Goal: Navigation & Orientation: Understand site structure

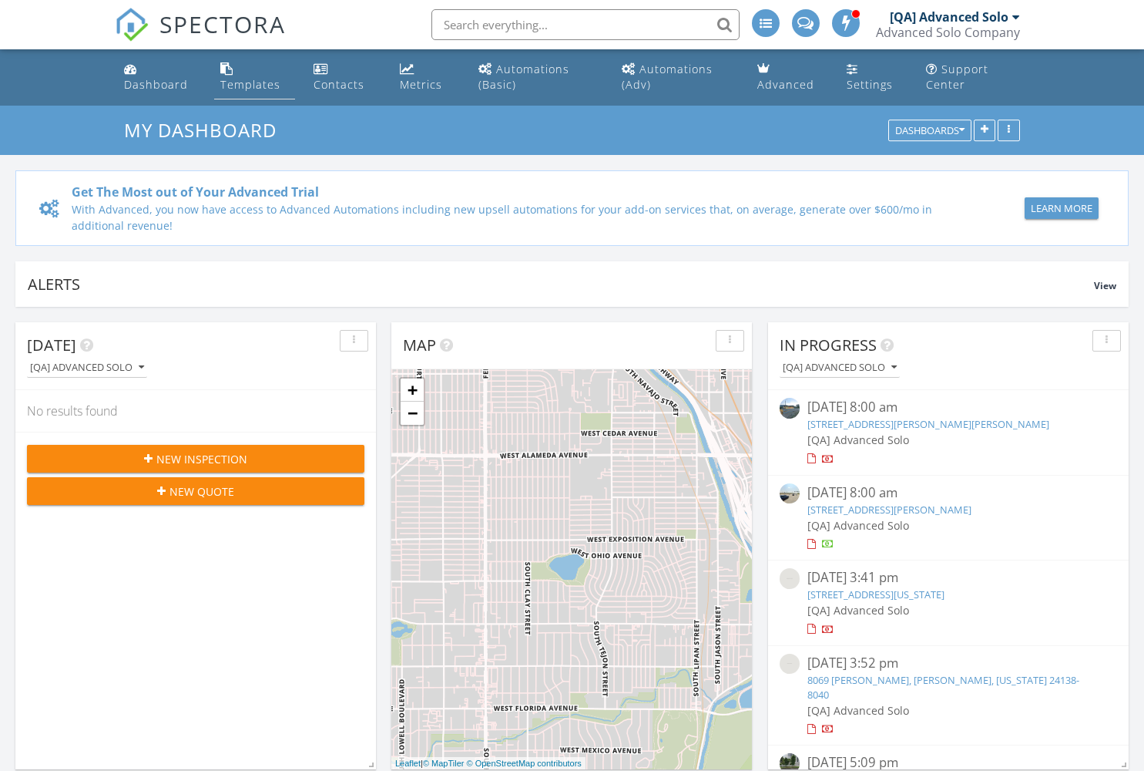
click at [249, 84] on div "Templates" at bounding box center [250, 84] width 60 height 15
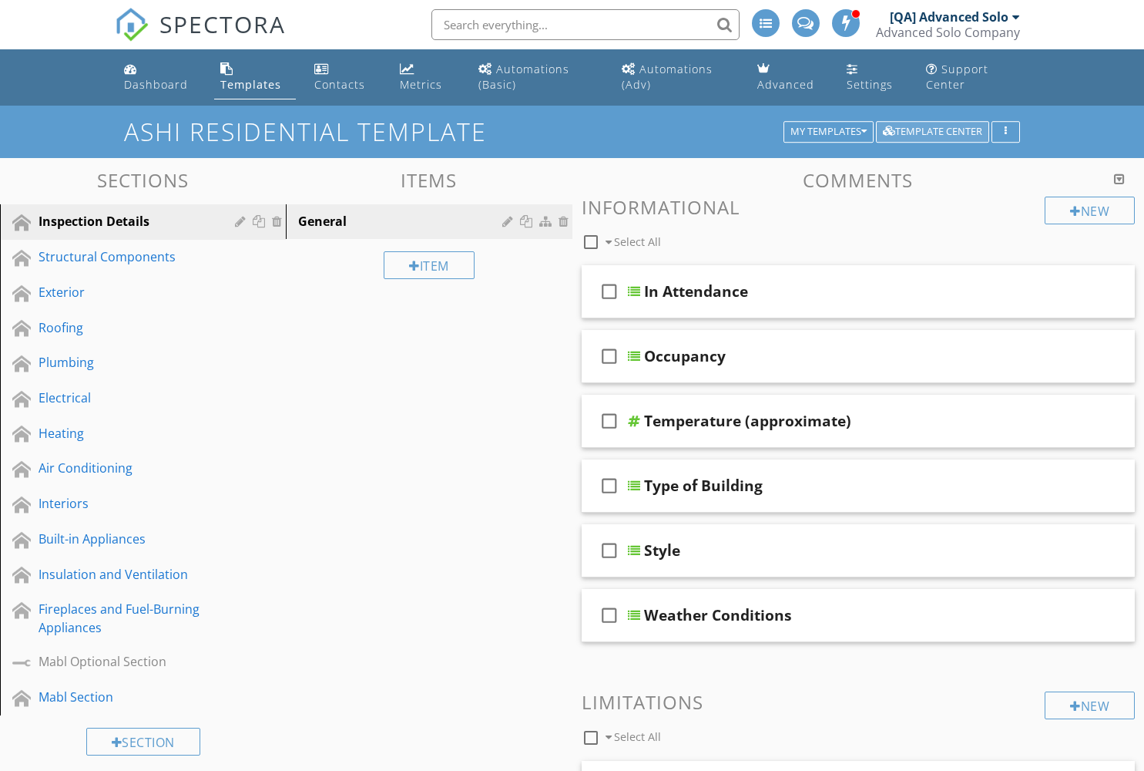
click at [932, 131] on div "Template Center" at bounding box center [932, 131] width 99 height 11
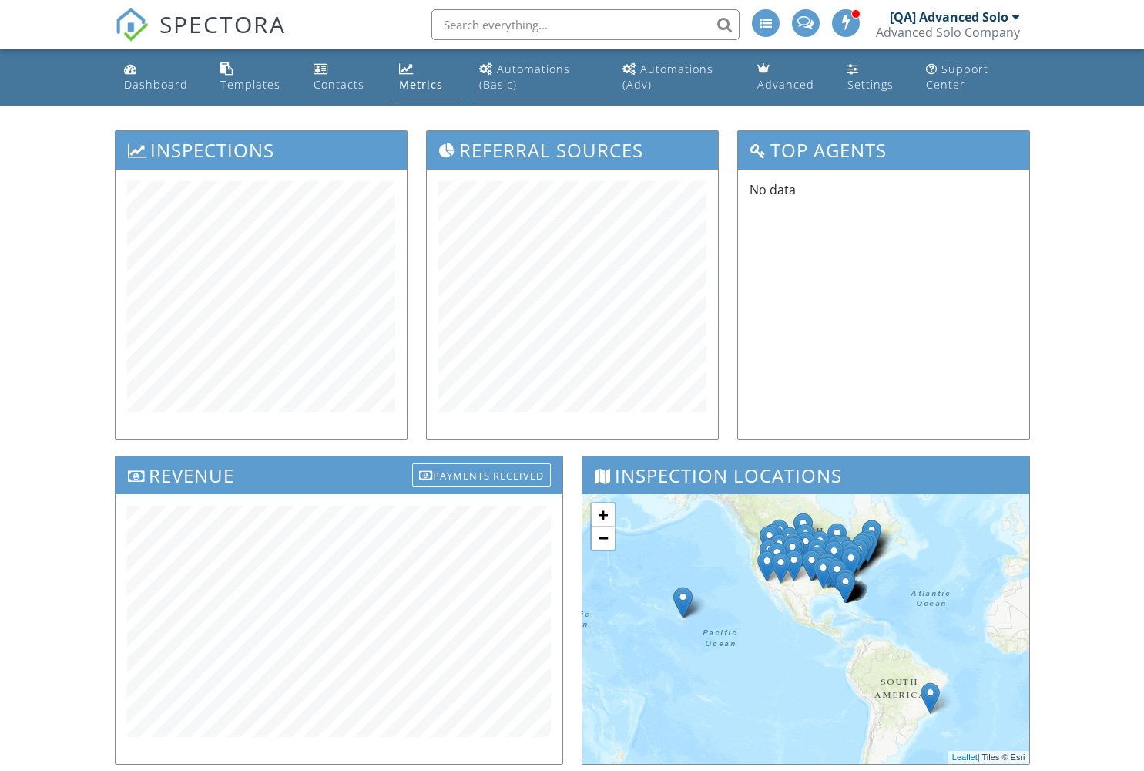
click at [533, 69] on div "Automations (Basic)" at bounding box center [524, 77] width 91 height 30
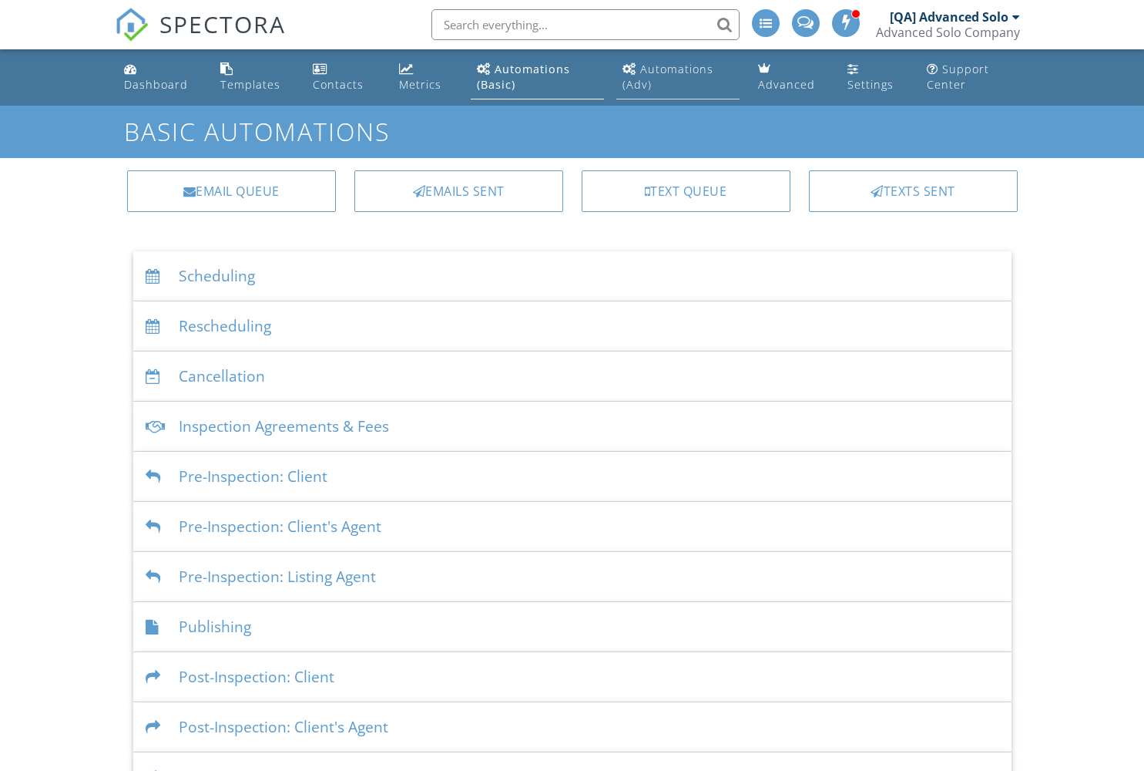
click at [678, 69] on div "Automations (Adv)" at bounding box center [668, 77] width 91 height 30
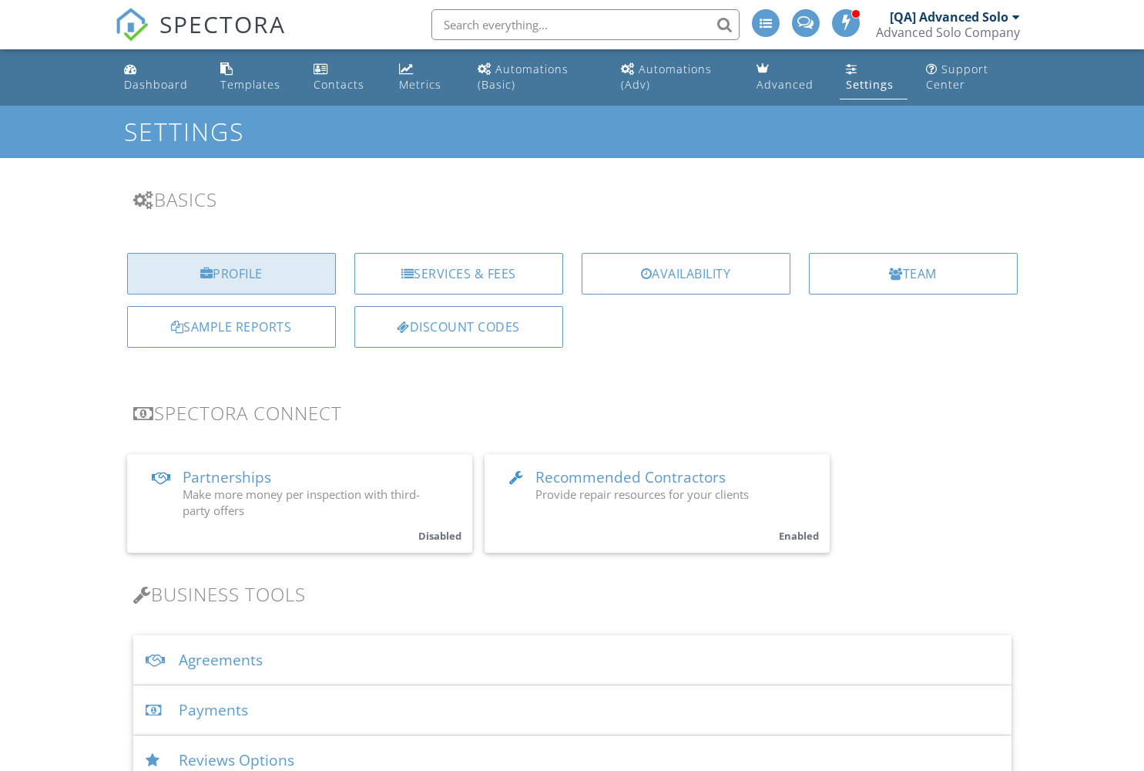
click at [231, 273] on div "Profile" at bounding box center [231, 274] width 209 height 42
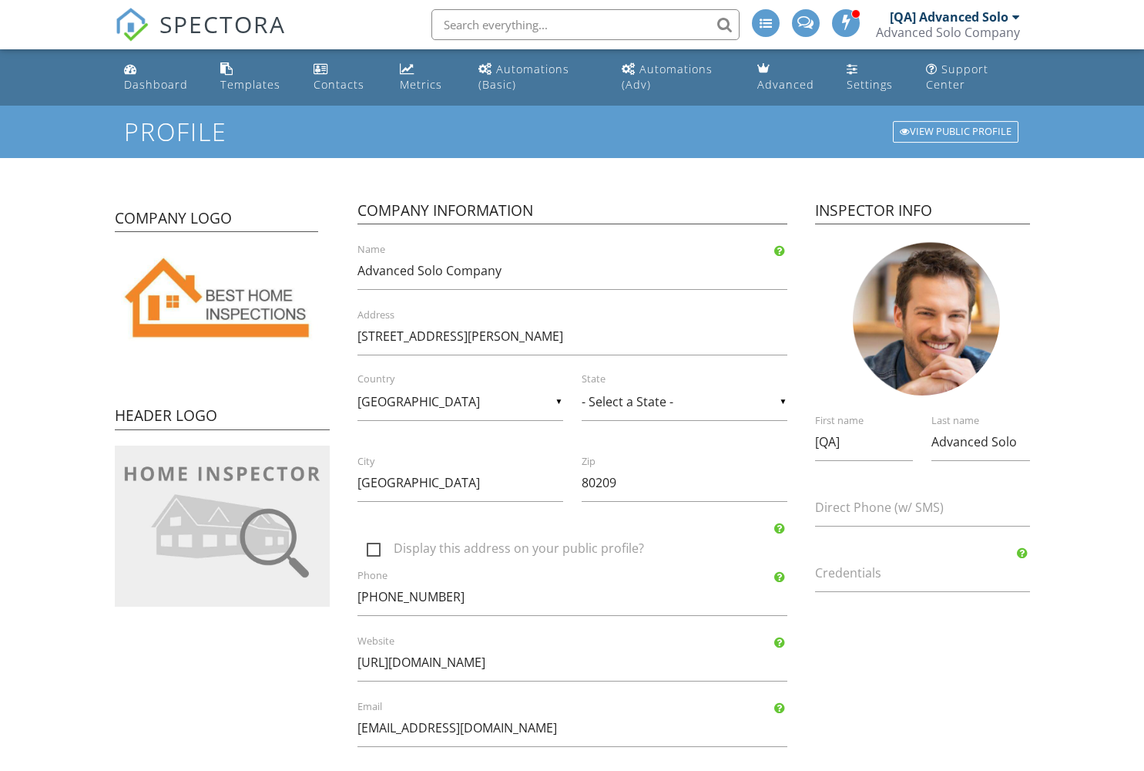
click at [948, 17] on div "[QA] Advanced Solo" at bounding box center [949, 16] width 119 height 15
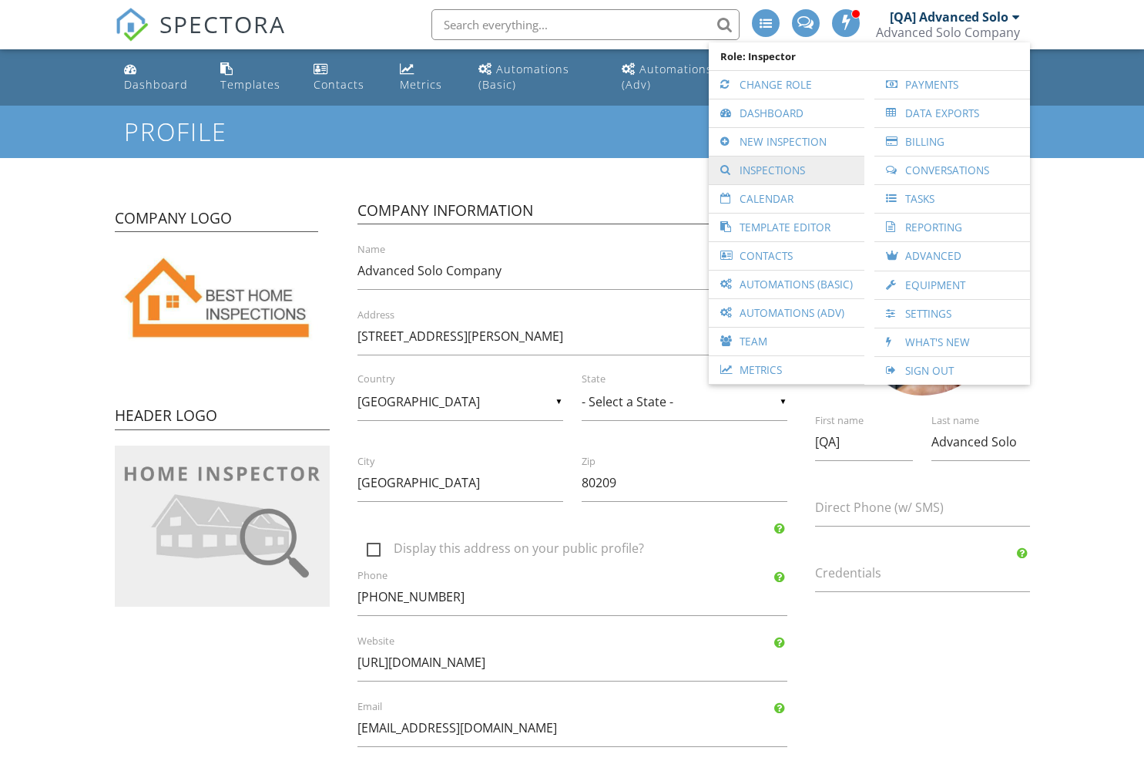
click at [787, 170] on link "Inspections" at bounding box center [787, 170] width 140 height 28
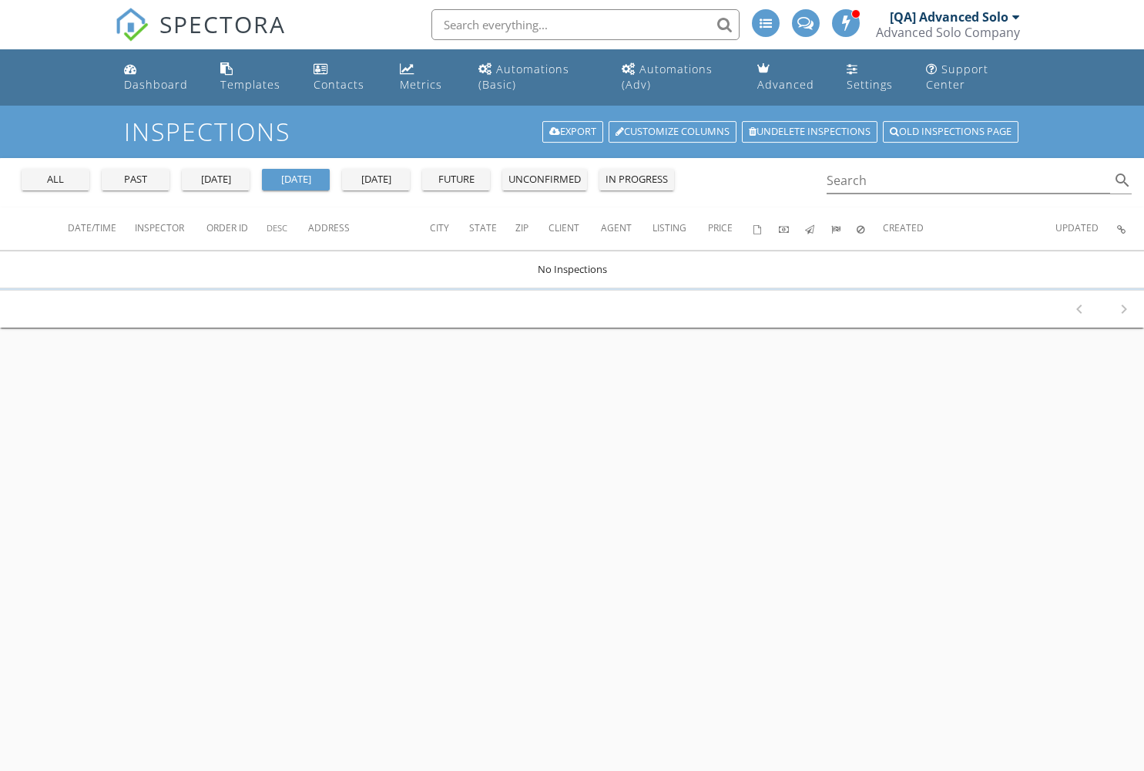
click at [954, 17] on div "[QA] Advanced Solo" at bounding box center [949, 16] width 119 height 15
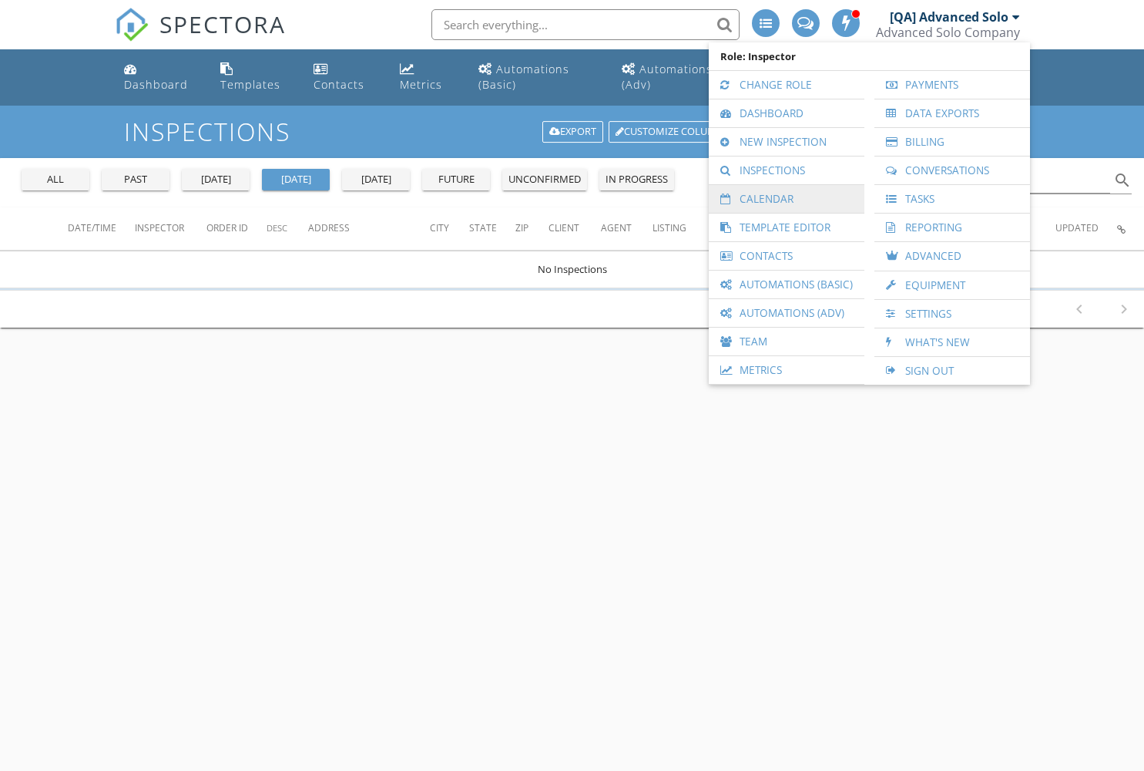
click at [787, 199] on link "Calendar" at bounding box center [787, 199] width 140 height 28
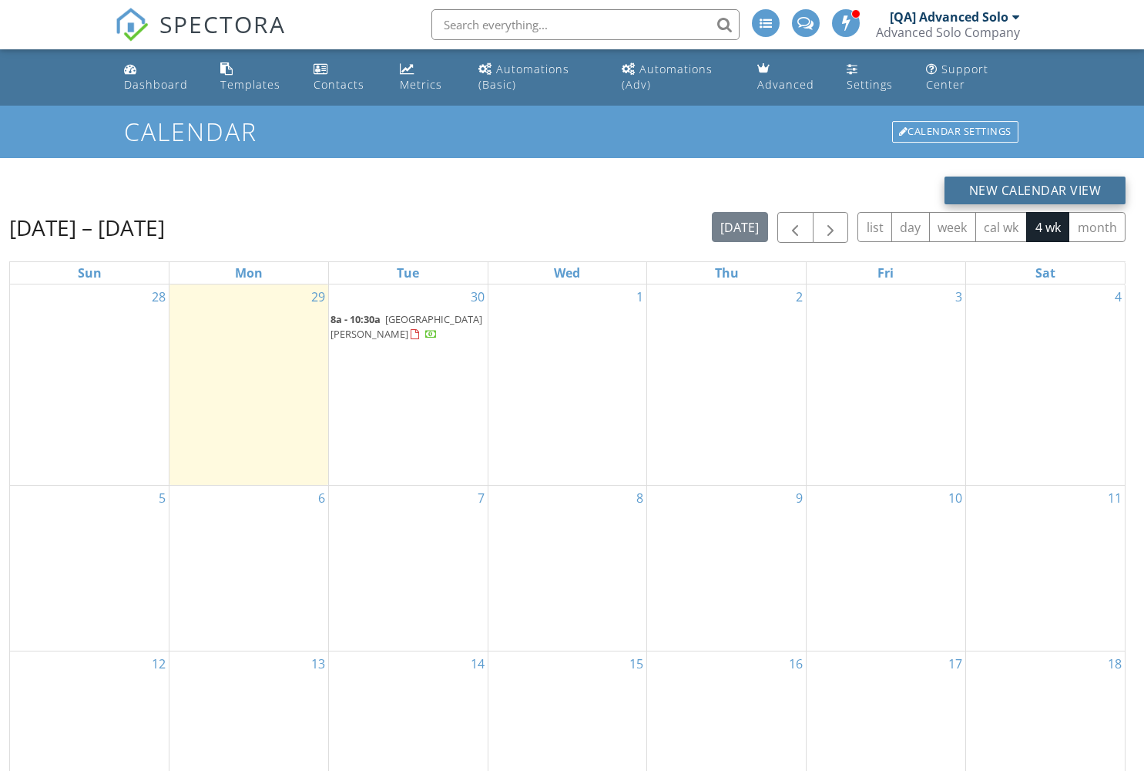
click at [1035, 190] on button "New Calendar View" at bounding box center [1036, 190] width 182 height 28
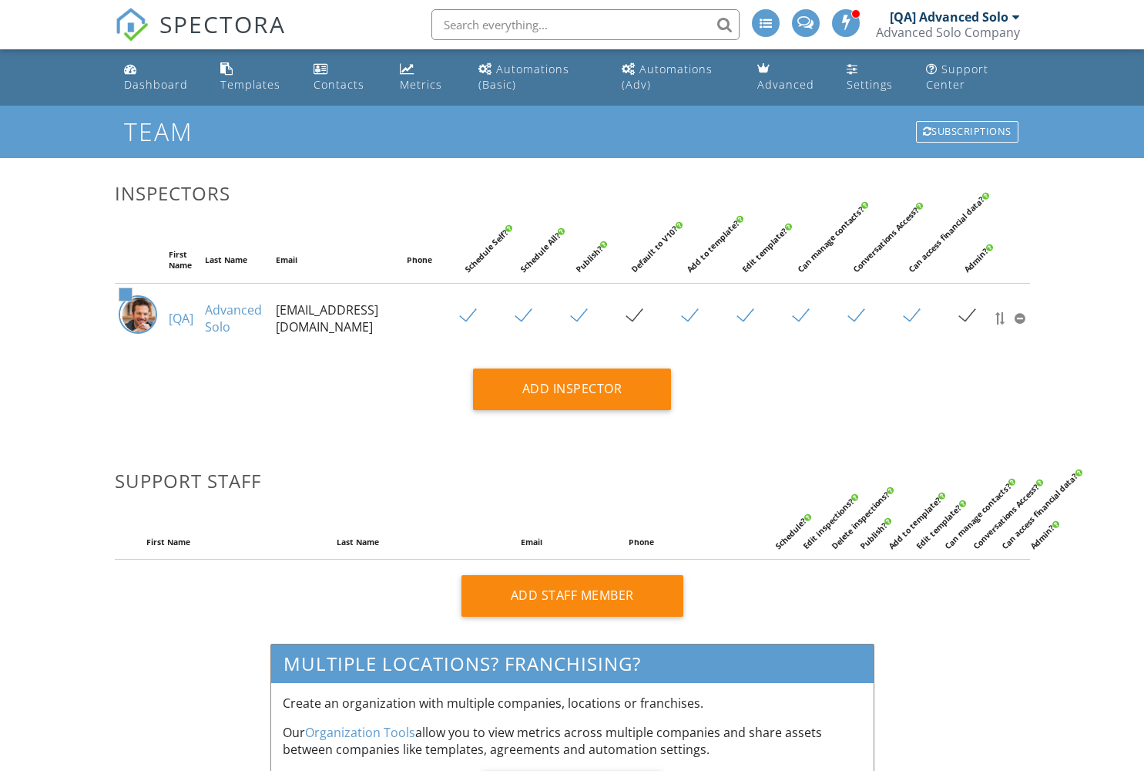
click at [948, 17] on div "[QA] Advanced Solo" at bounding box center [949, 16] width 119 height 15
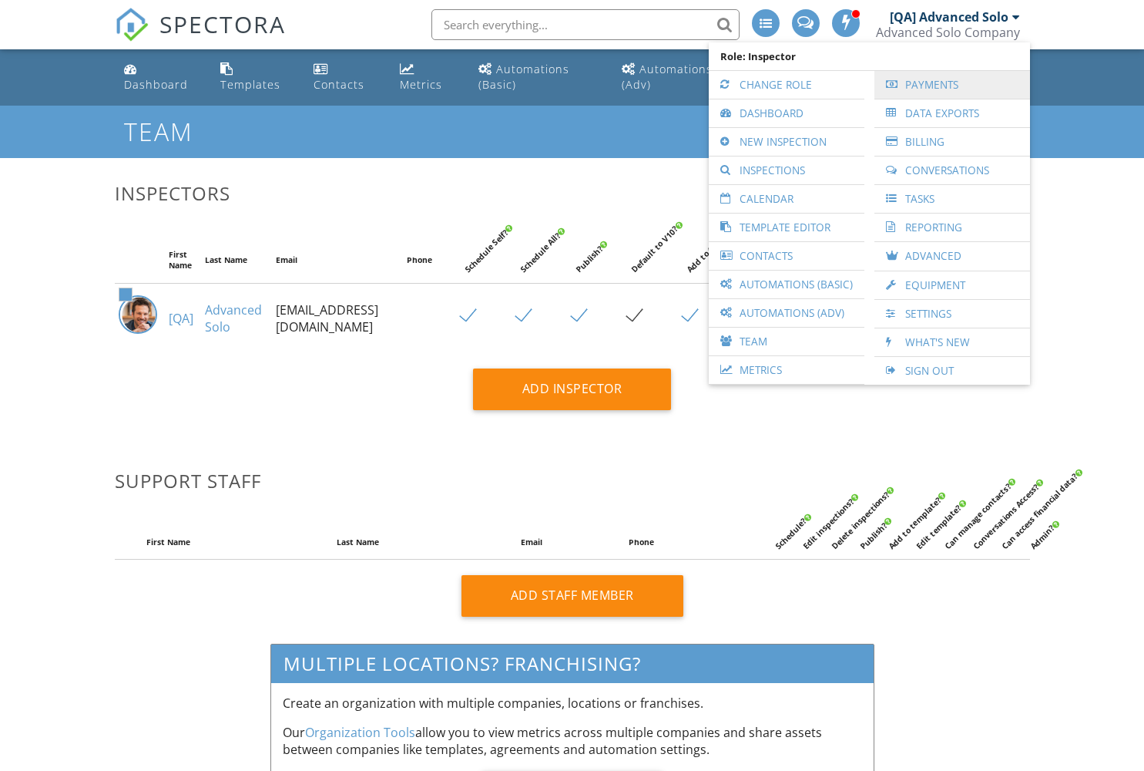
click at [952, 85] on link "Payments" at bounding box center [952, 85] width 140 height 28
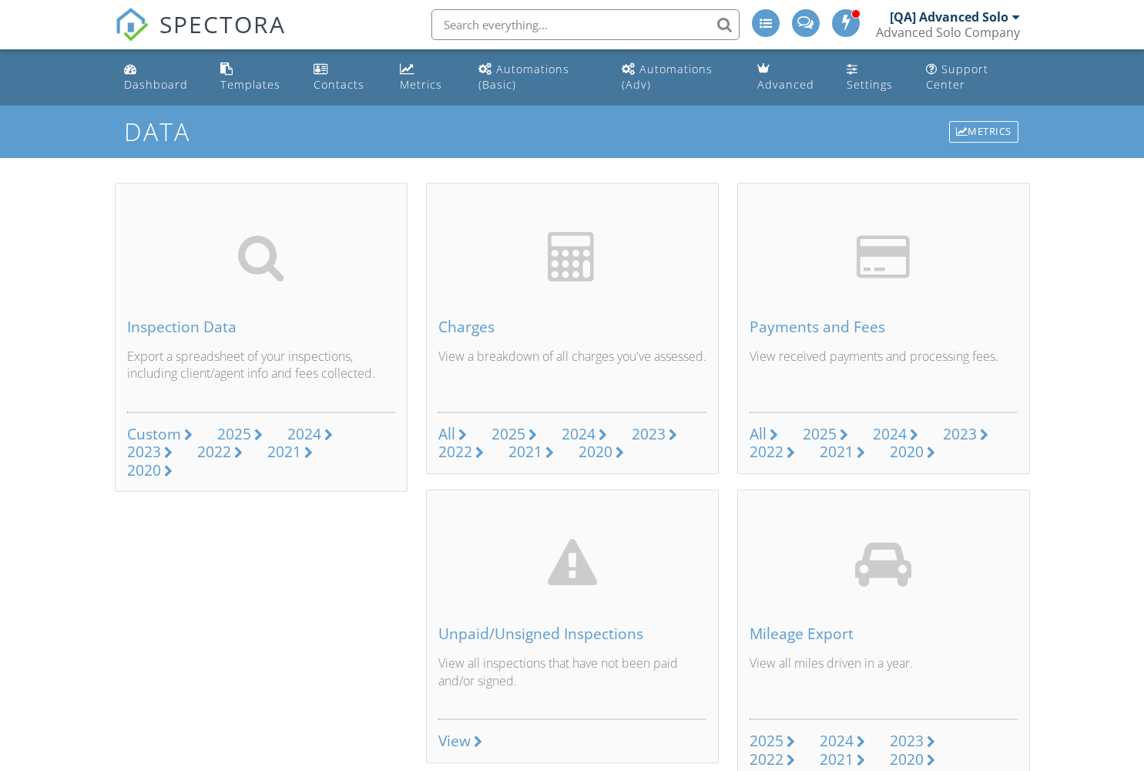
click at [948, 17] on div "[QA] Advanced Solo" at bounding box center [949, 16] width 119 height 15
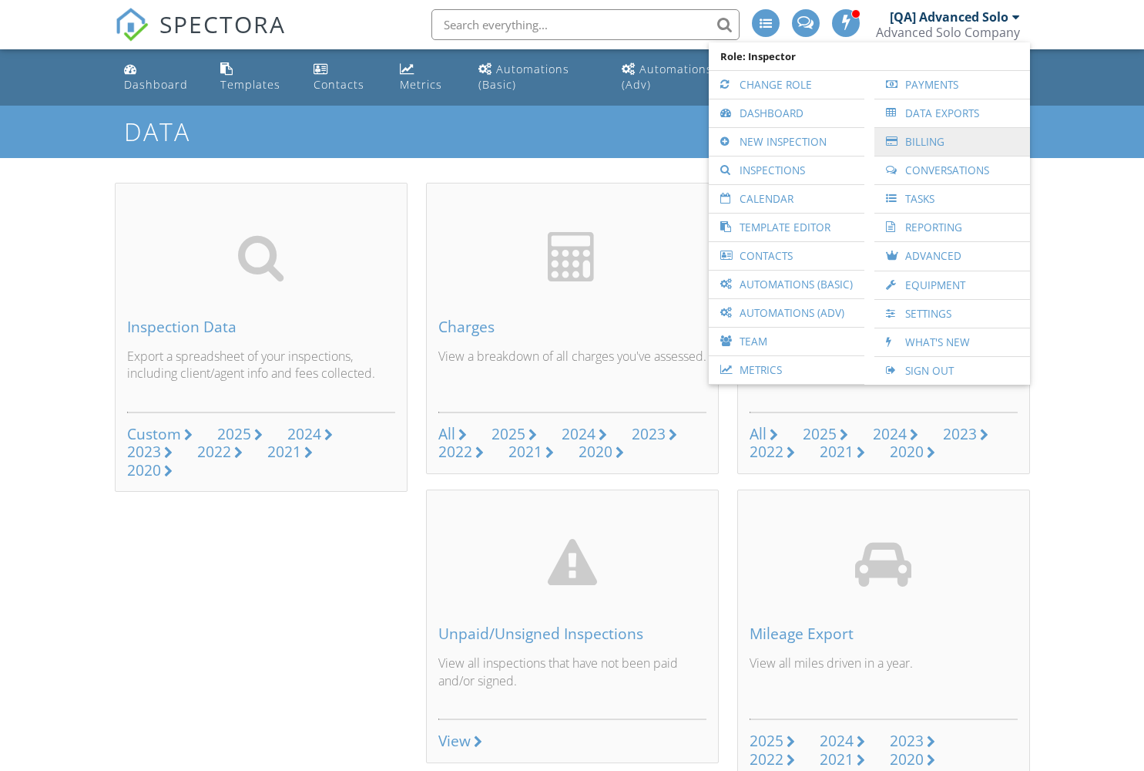
click at [952, 142] on link "Billing" at bounding box center [952, 142] width 140 height 28
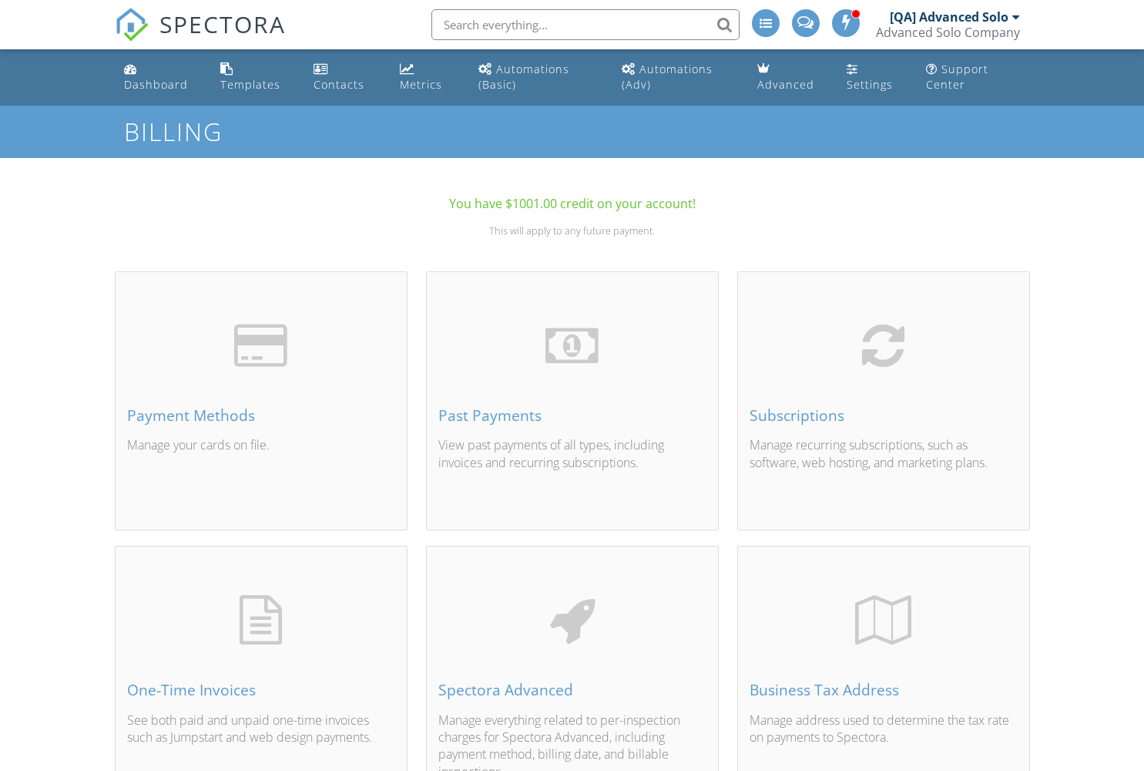
click at [948, 17] on div "[QA] Advanced Solo" at bounding box center [949, 16] width 119 height 15
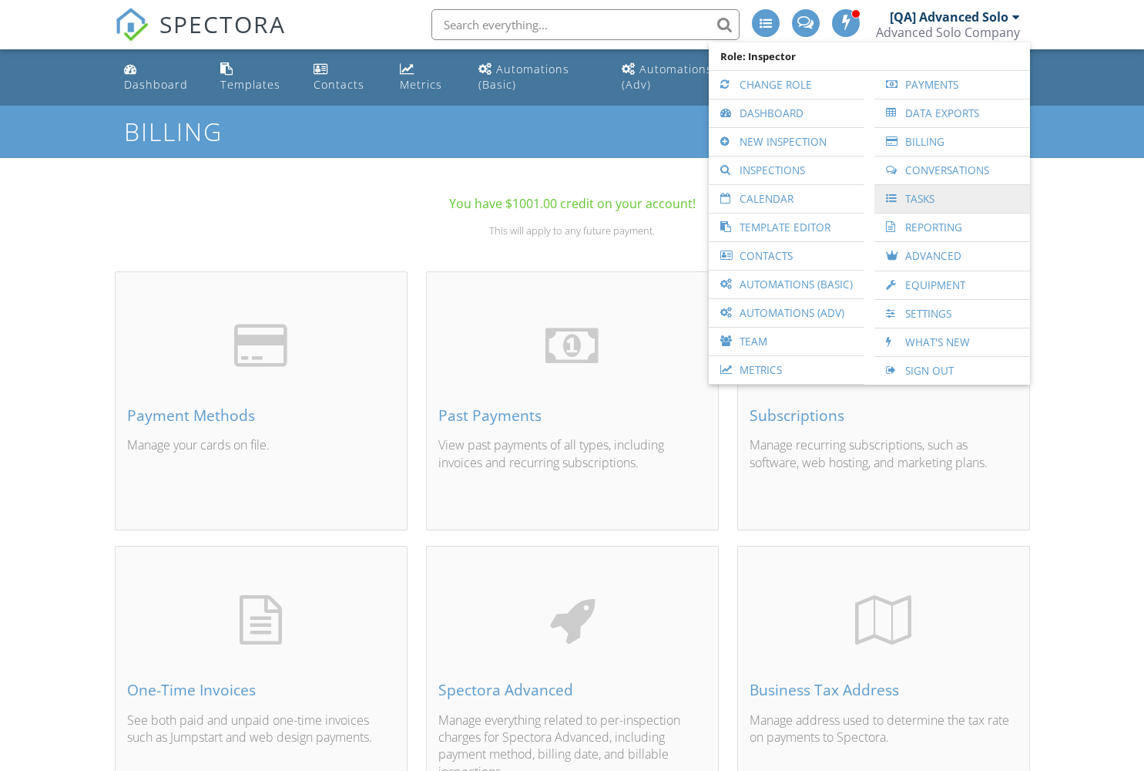
click at [952, 199] on link "Tasks" at bounding box center [952, 199] width 140 height 28
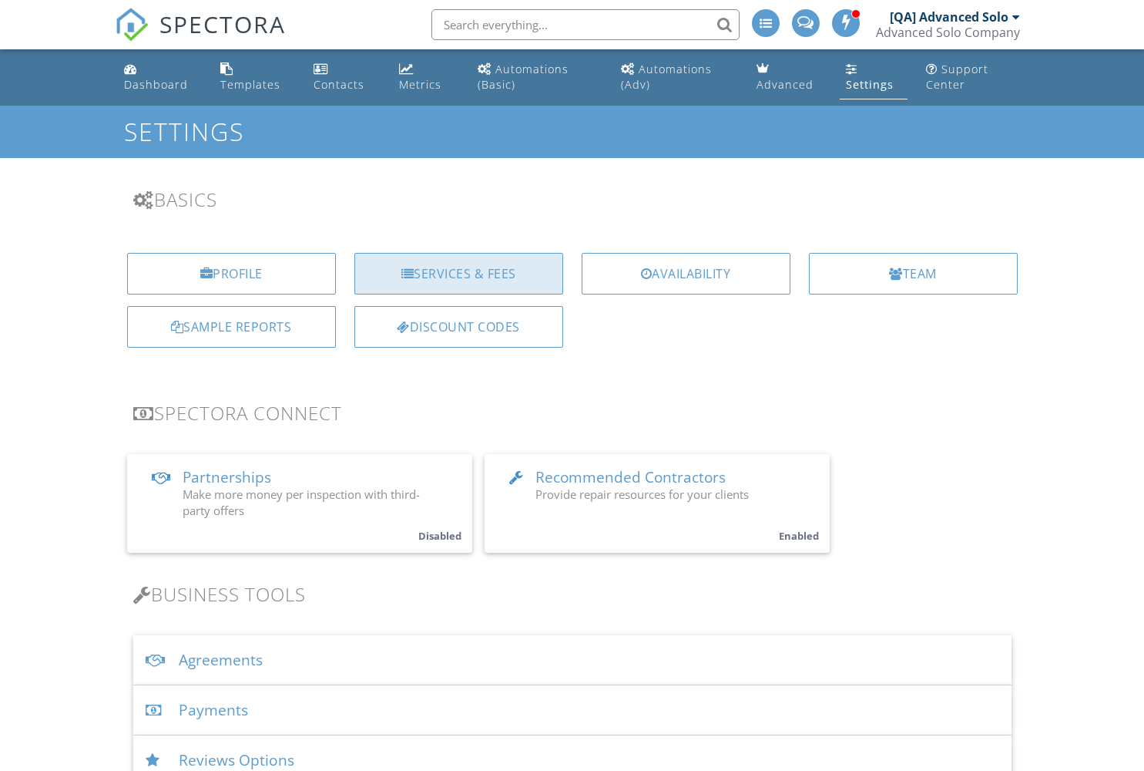
click at [458, 273] on div "Services & Fees" at bounding box center [458, 274] width 209 height 42
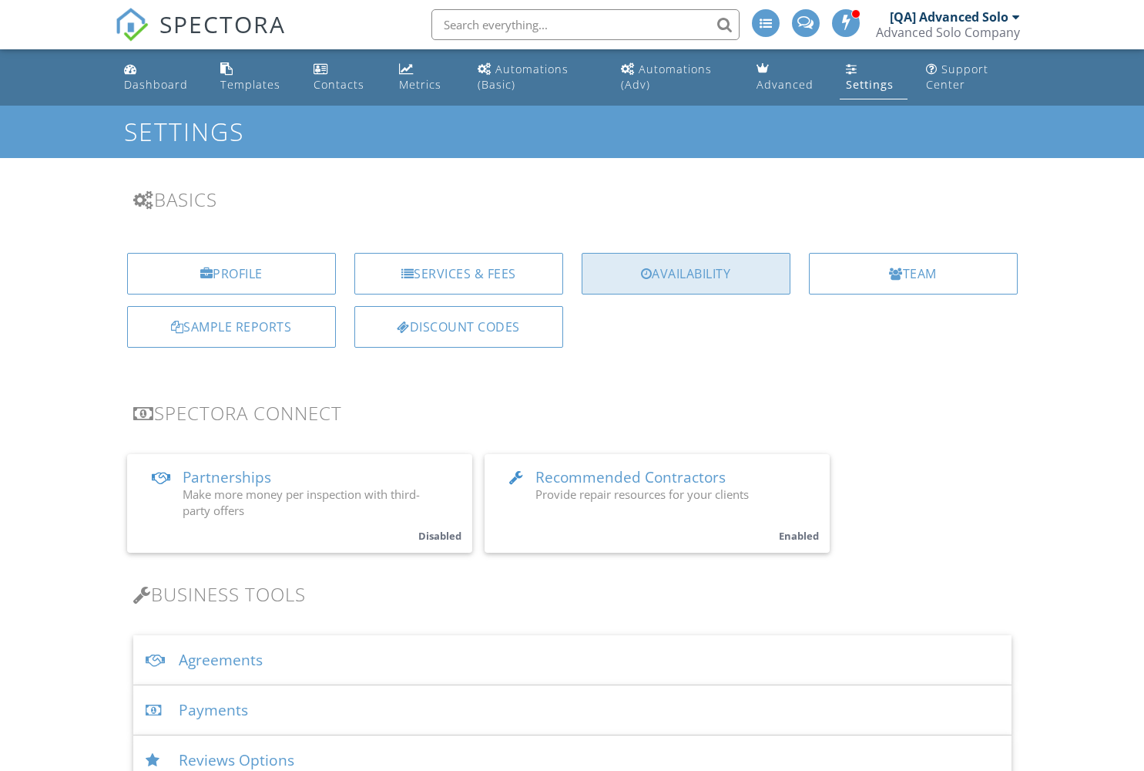
click at [686, 273] on div "Availability" at bounding box center [686, 274] width 209 height 42
